Goal: Transaction & Acquisition: Purchase product/service

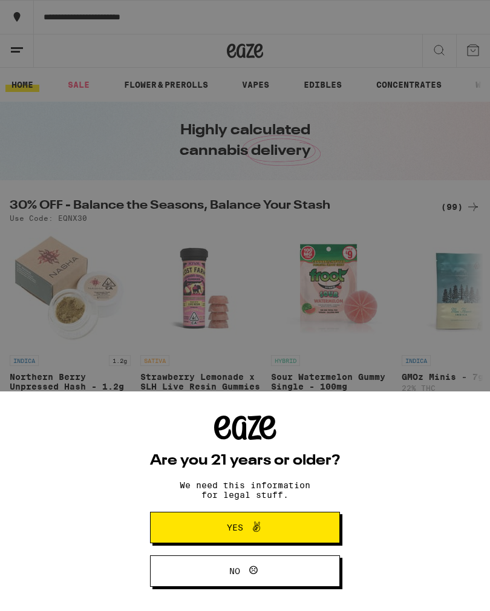
click at [306, 536] on button "Yes" at bounding box center [245, 527] width 190 height 31
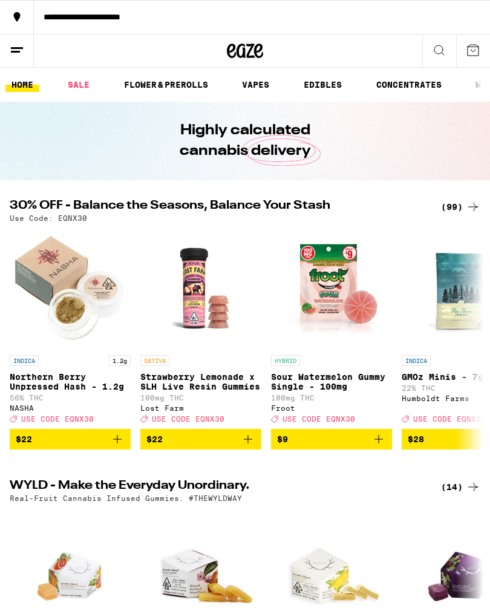
click at [317, 89] on link "EDIBLES" at bounding box center [323, 84] width 50 height 15
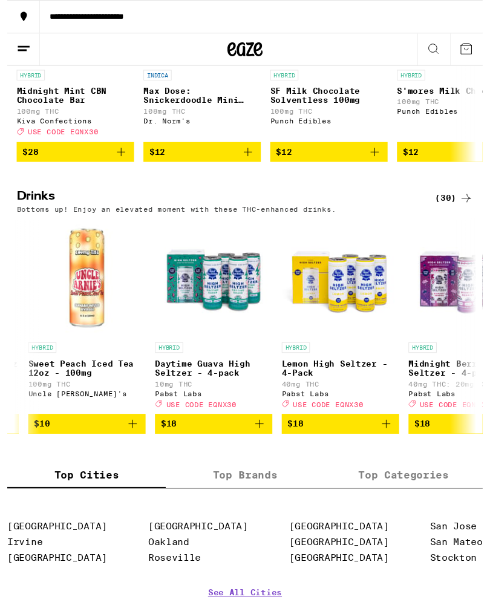
scroll to position [0, 2994]
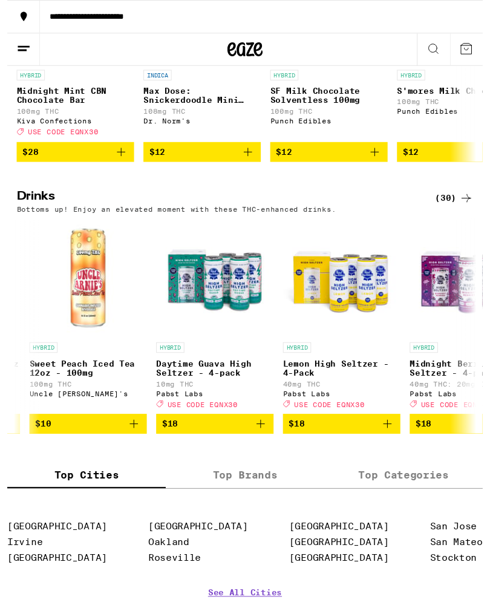
click at [220, 389] on p "Daytime Guava High Seltzer - 4-pack" at bounding box center [214, 379] width 121 height 19
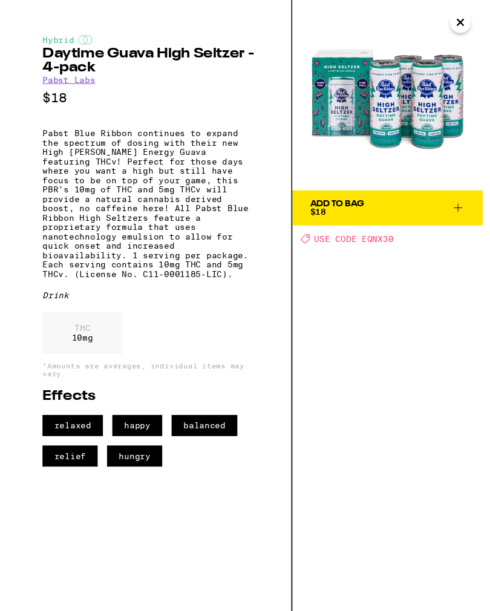
click at [361, 392] on div "Add To Bag $18 Deal Created with Sketch. USE CODE EQNX30" at bounding box center [392, 315] width 196 height 630
click at [467, 24] on icon "Close" at bounding box center [467, 23] width 15 height 18
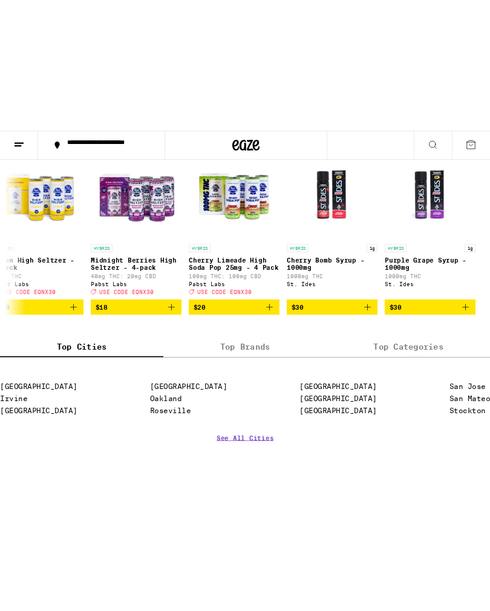
scroll to position [676, 0]
